Goal: Transaction & Acquisition: Purchase product/service

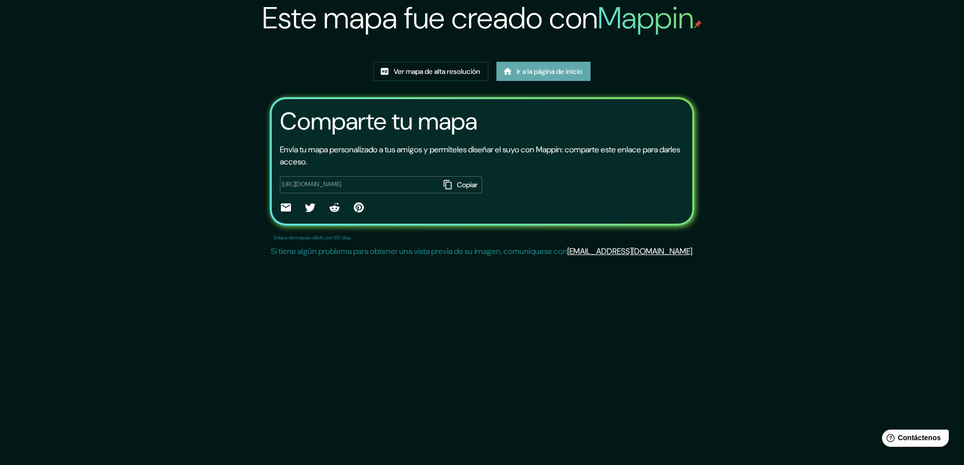
click at [542, 76] on font "Ir a la página de inicio" at bounding box center [550, 71] width 66 height 9
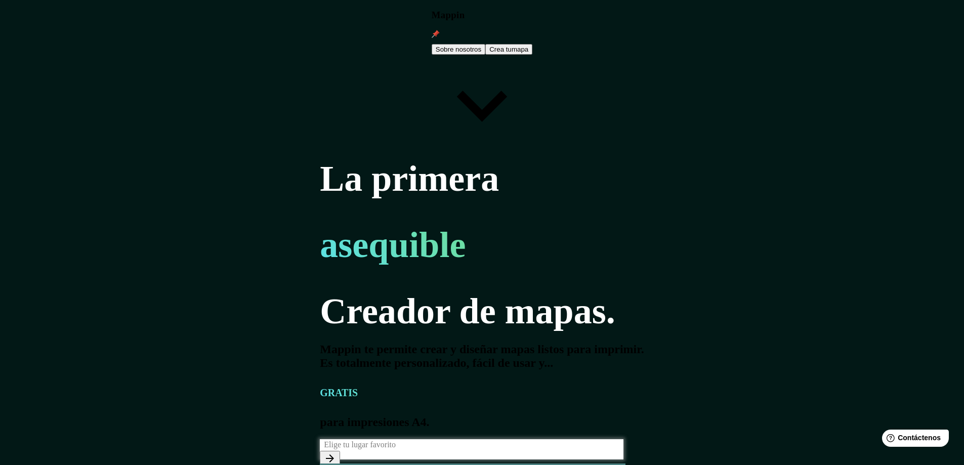
click at [320, 439] on input "text" at bounding box center [474, 445] width 308 height 12
type input "xochimilco"
click at [336, 453] on icon "button" at bounding box center [330, 459] width 12 height 12
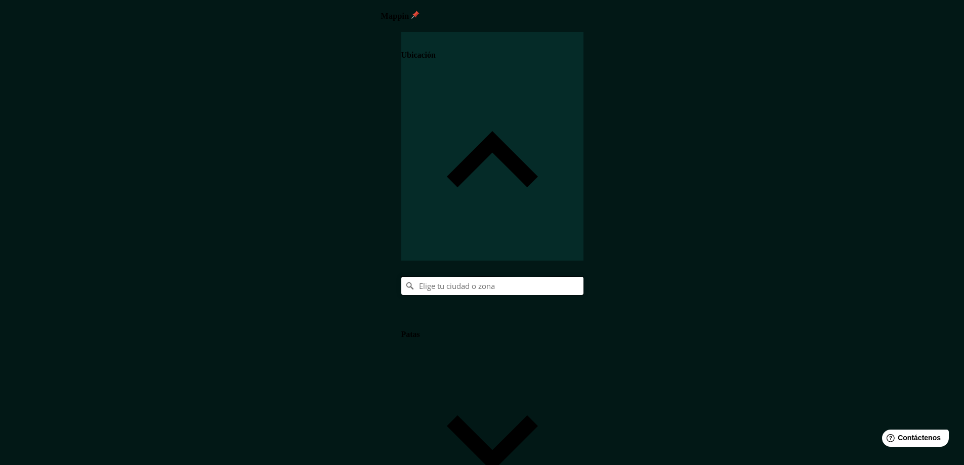
click at [584, 277] on input "Elige tu ciudad o zona" at bounding box center [492, 286] width 182 height 18
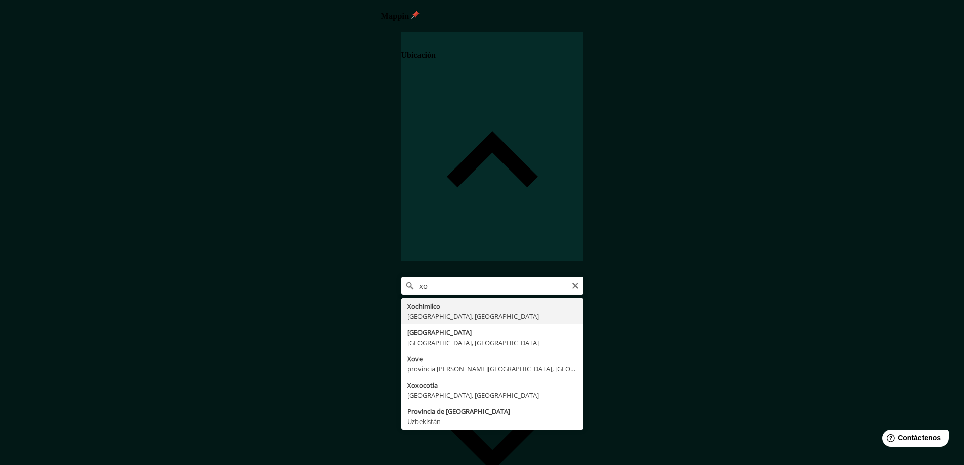
type input "Xochimilco, [GEOGRAPHIC_DATA], [GEOGRAPHIC_DATA]"
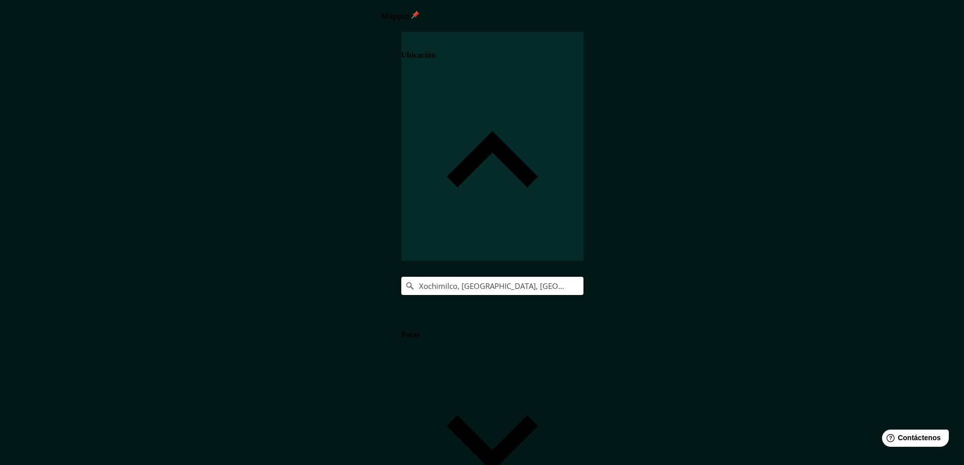
scroll to position [2, 0]
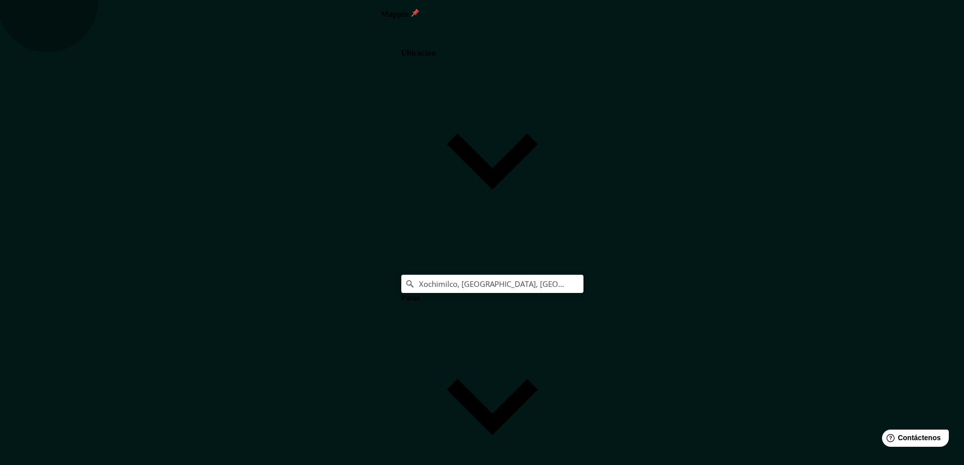
click at [436, 56] on h4 "Ubicación" at bounding box center [418, 53] width 34 height 9
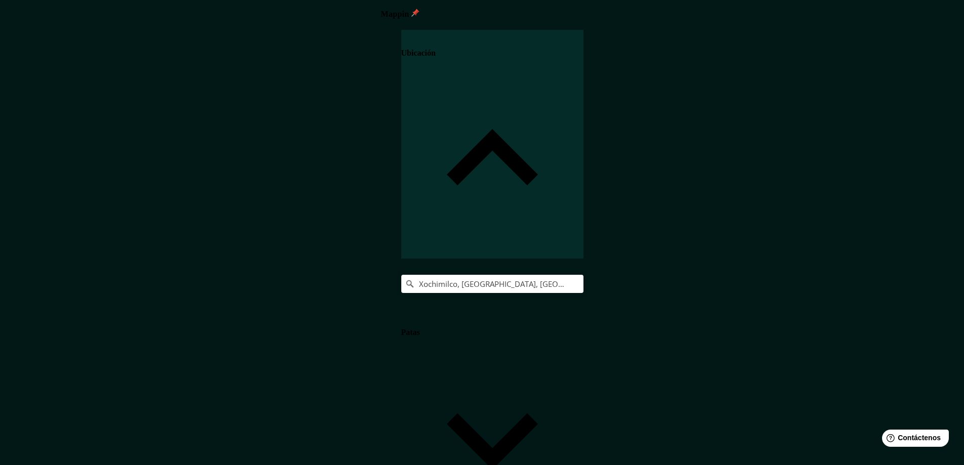
click at [401, 325] on icon at bounding box center [401, 325] width 0 height 0
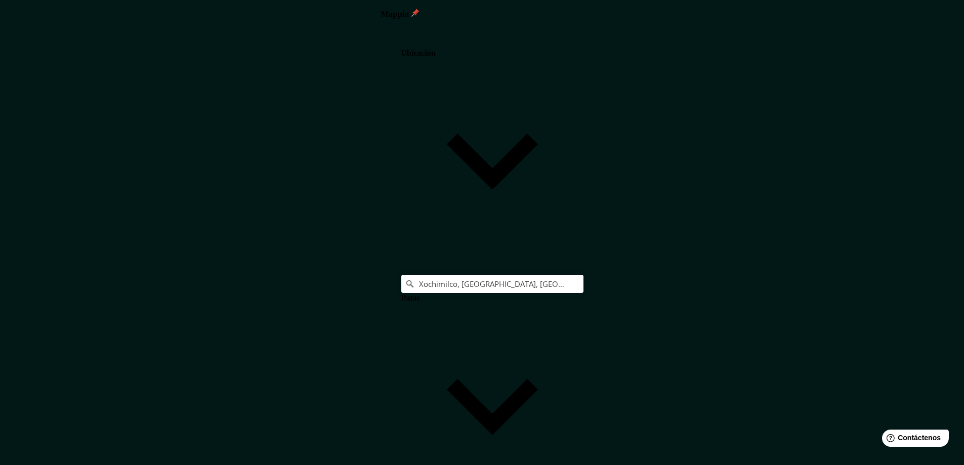
click at [822, 343] on body "Mappin Ubicación Xochimilco, [GEOGRAPHIC_DATA], [GEOGRAPHIC_DATA] Patas Estilo …" at bounding box center [486, 230] width 972 height 465
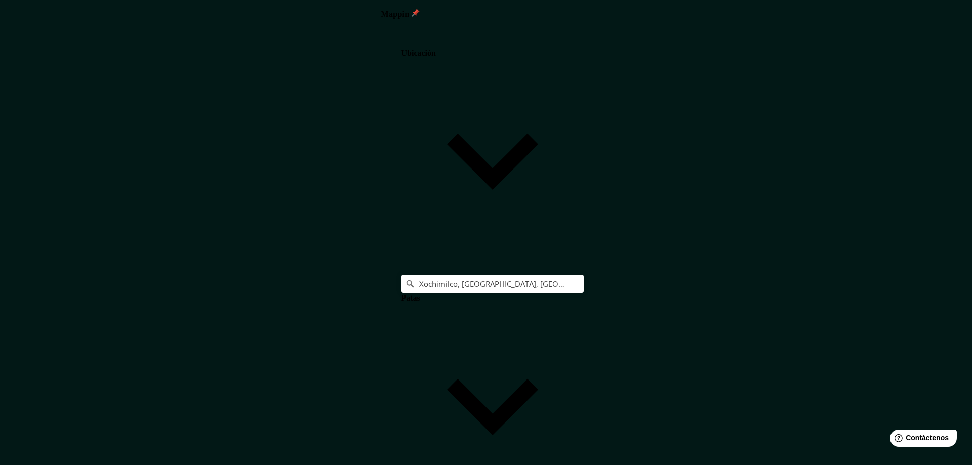
click at [828, 342] on body "Mappin Ubicación Xochimilco, [GEOGRAPHIC_DATA], [GEOGRAPHIC_DATA] Patas Estilo …" at bounding box center [486, 230] width 972 height 465
type input "single"
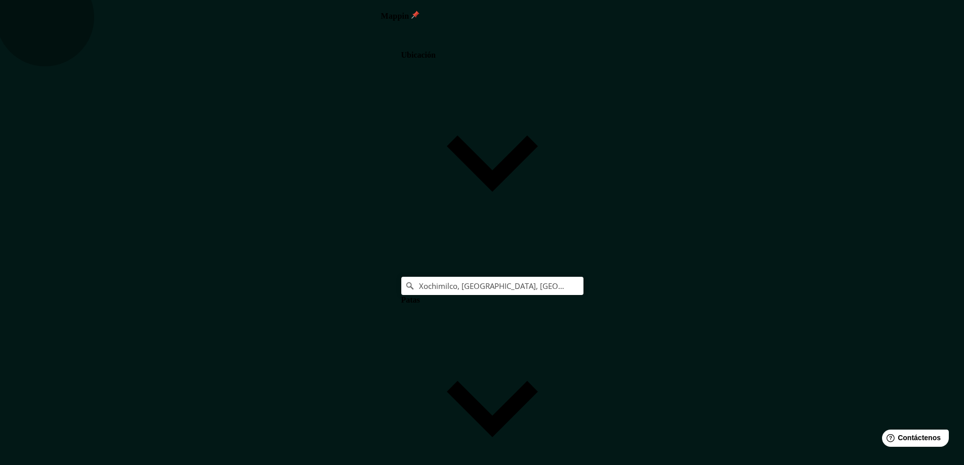
drag, startPoint x: 669, startPoint y: 208, endPoint x: 940, endPoint y: 351, distance: 306.0
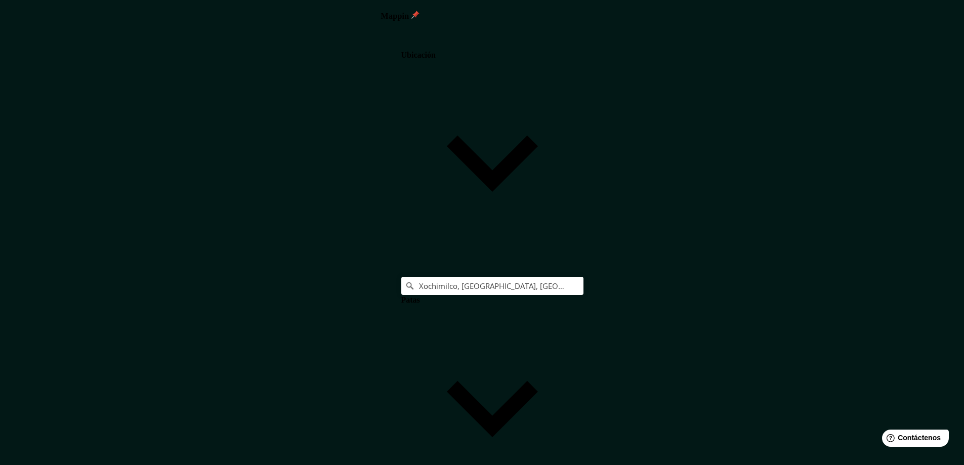
click at [825, 342] on body "Mappin Ubicación Xochimilco, [GEOGRAPHIC_DATA], [GEOGRAPHIC_DATA] Patas Estilo …" at bounding box center [486, 232] width 972 height 465
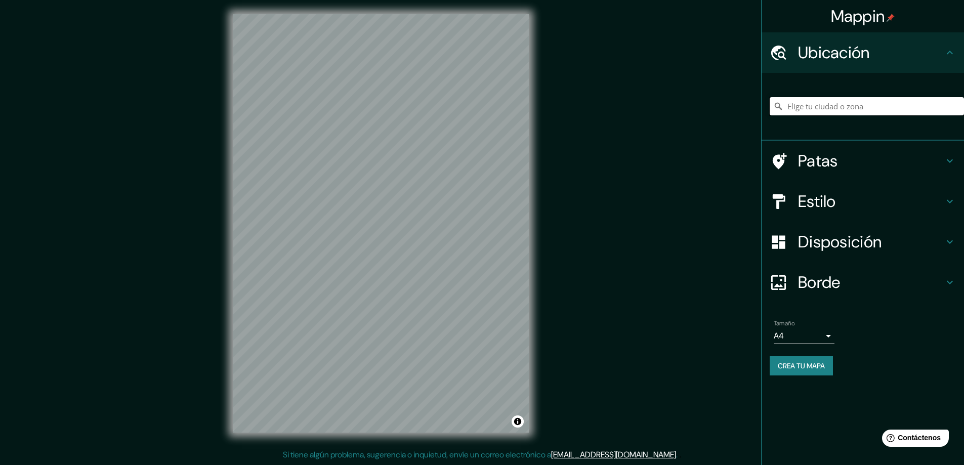
click at [853, 107] on input "Elige tu ciudad o zona" at bounding box center [867, 106] width 194 height 18
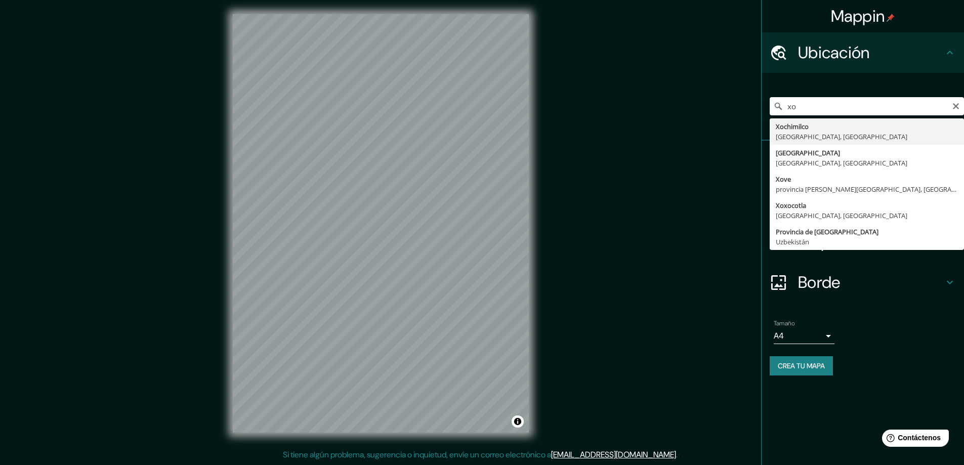
type input "Xochimilco, Ciudad de México, México"
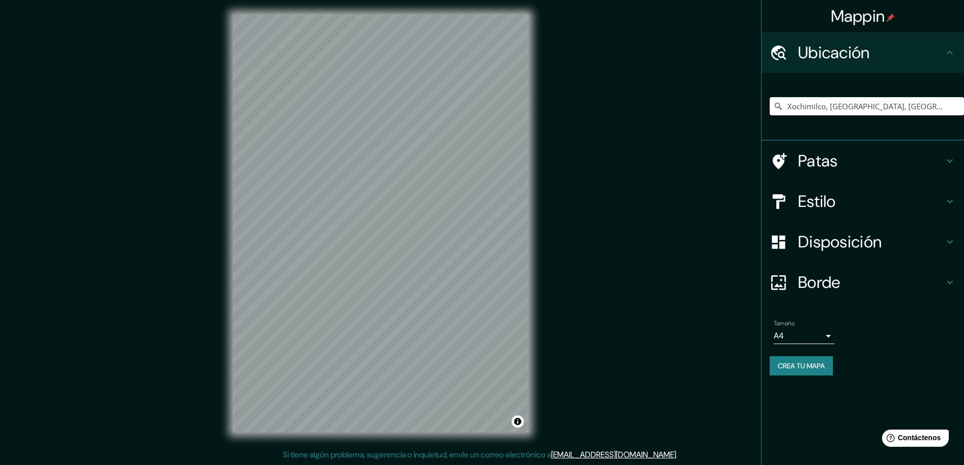
click at [861, 200] on h4 "Estilo" at bounding box center [871, 201] width 146 height 20
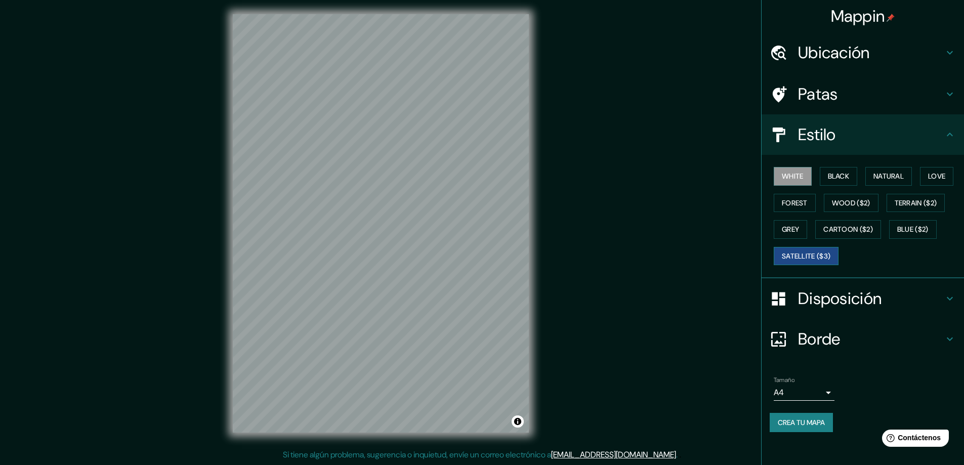
click at [825, 254] on button "Satellite ($3)" at bounding box center [806, 256] width 65 height 19
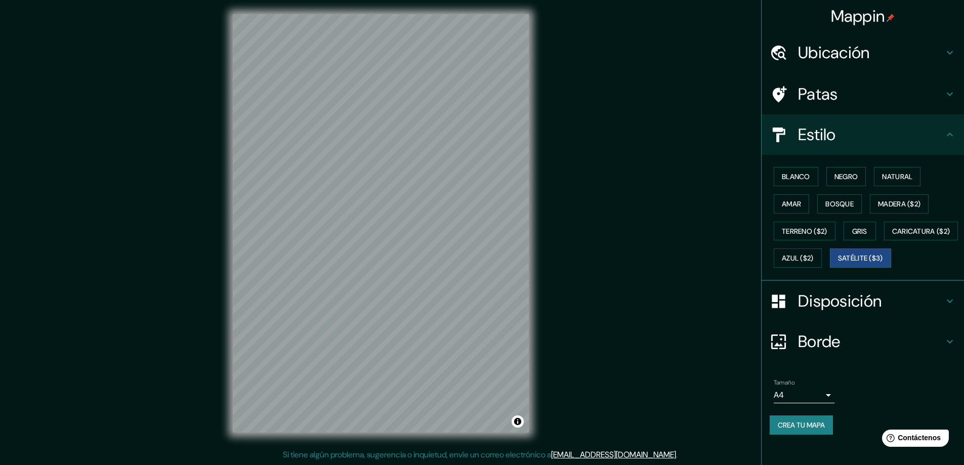
click at [800, 432] on font "Crea tu mapa" at bounding box center [801, 425] width 47 height 13
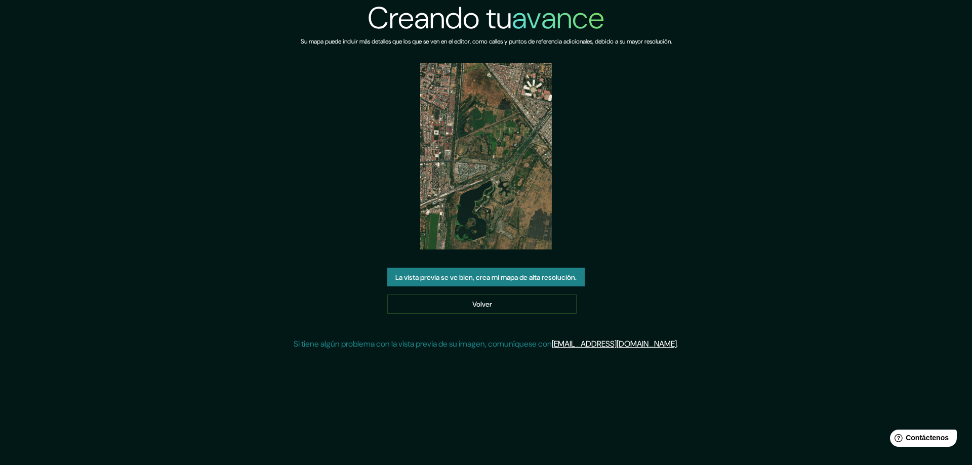
click at [511, 278] on font "La vista previa se ve bien, crea mi mapa de alta resolución." at bounding box center [485, 277] width 181 height 9
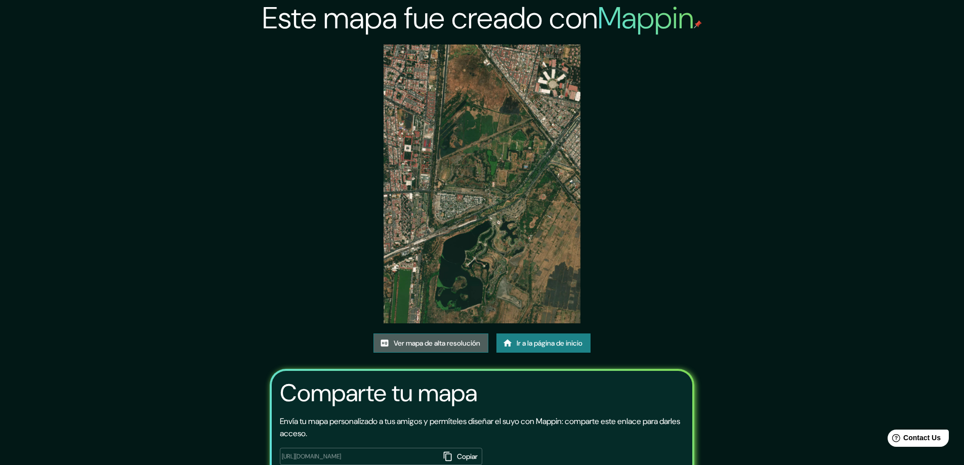
click at [460, 339] on font "Ver mapa de alta resolución" at bounding box center [437, 343] width 87 height 9
